Goal: Task Accomplishment & Management: Use online tool/utility

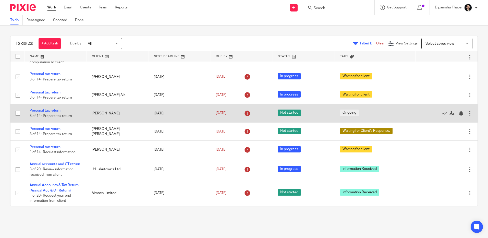
scroll to position [398, 0]
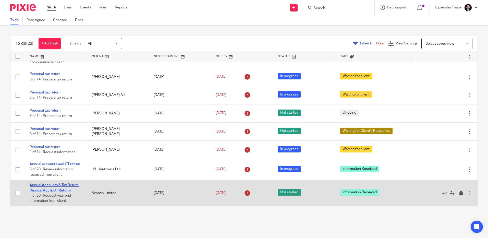
click at [62, 185] on link "Annual Accounts & Tax Return (Annual Acc & CT Return)" at bounding box center [54, 187] width 49 height 9
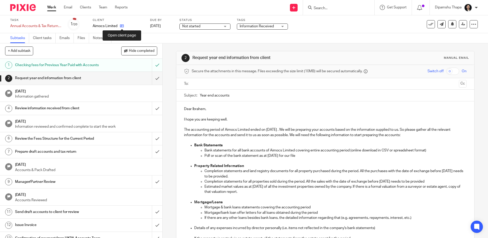
click at [122, 26] on icon at bounding box center [122, 26] width 4 height 4
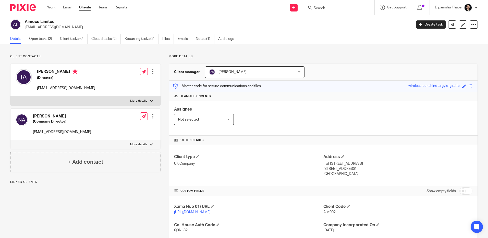
scroll to position [92, 0]
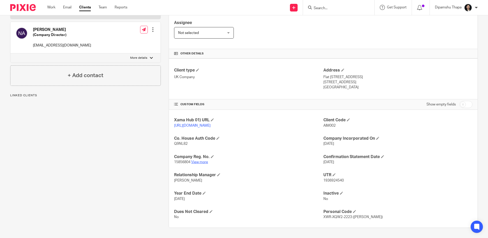
click at [197, 163] on link "View more" at bounding box center [199, 162] width 17 height 4
